Goal: Task Accomplishment & Management: Use online tool/utility

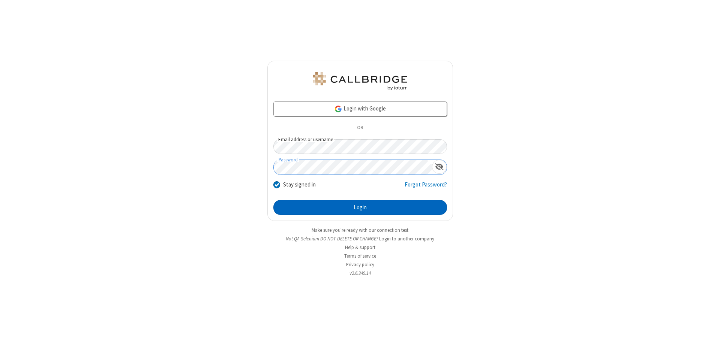
click at [360, 208] on button "Login" at bounding box center [360, 207] width 174 height 15
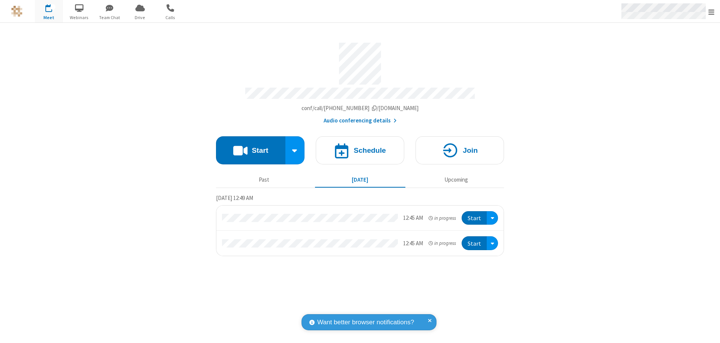
click at [711, 12] on span "Open menu" at bounding box center [711, 11] width 6 height 7
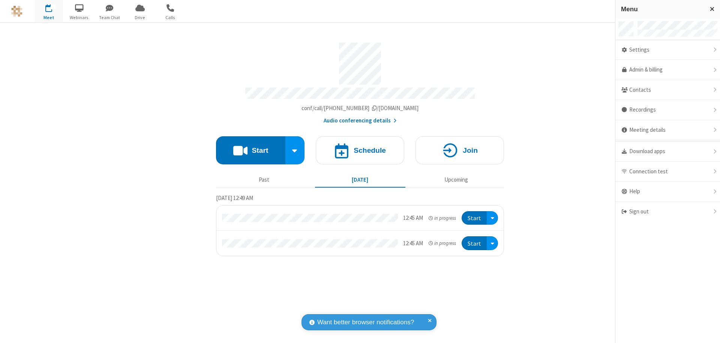
click at [49, 11] on span "button" at bounding box center [49, 7] width 28 height 13
click at [360, 147] on h4 "Schedule" at bounding box center [370, 150] width 32 height 7
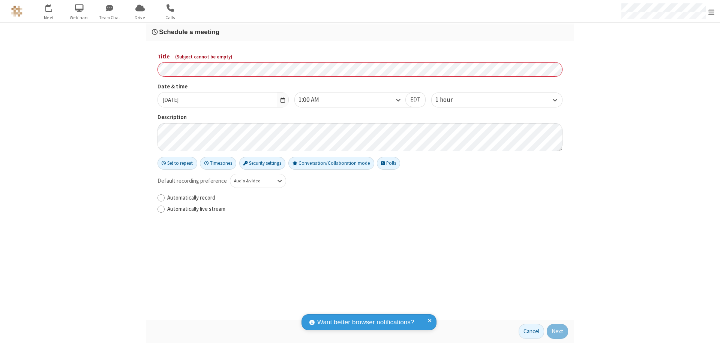
click at [360, 32] on h3 "Schedule a meeting" at bounding box center [360, 31] width 416 height 7
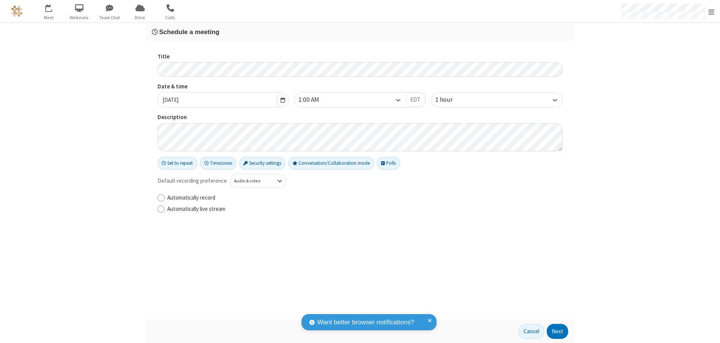
click at [558, 332] on button "Next" at bounding box center [557, 331] width 21 height 15
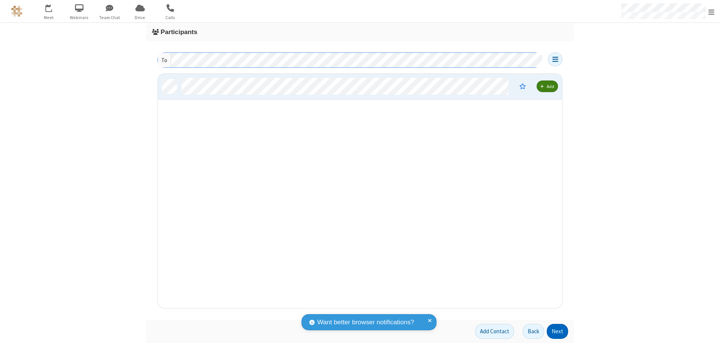
click at [558, 332] on button "Next" at bounding box center [557, 331] width 21 height 15
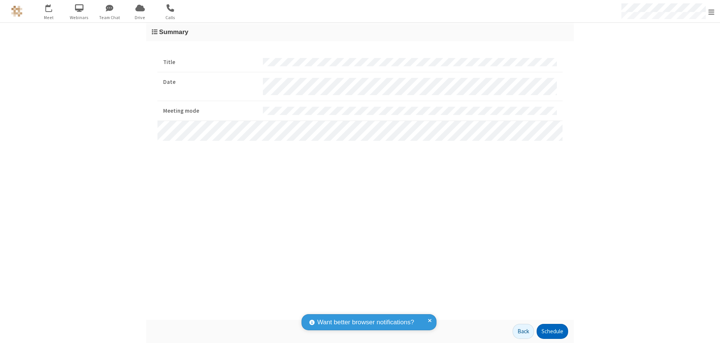
click at [552, 332] on button "Schedule" at bounding box center [552, 331] width 31 height 15
